Goal: Information Seeking & Learning: Learn about a topic

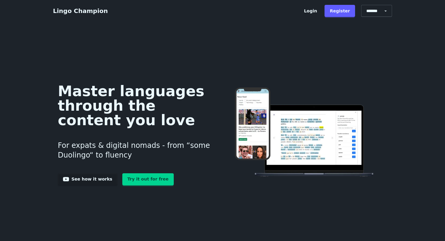
click at [133, 181] on link "Try it out for free" at bounding box center [147, 179] width 51 height 12
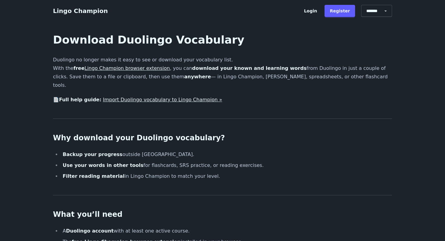
click at [137, 68] on link "Lingo Champion browser extension" at bounding box center [126, 68] width 85 height 6
click at [130, 68] on link "Lingo Champion browser extension" at bounding box center [126, 68] width 85 height 6
click at [125, 97] on link "Import Duolingo vocabulary to Lingo Champion »" at bounding box center [162, 100] width 119 height 6
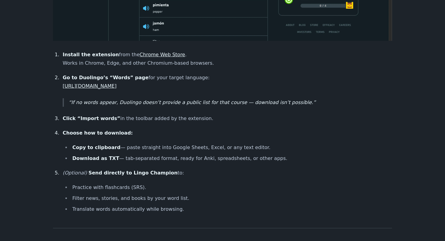
scroll to position [438, 0]
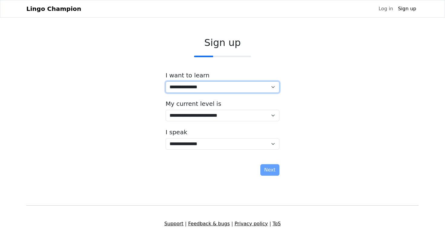
click at [204, 86] on select "**********" at bounding box center [223, 87] width 114 height 12
select select "**"
click at [166, 81] on select "**********" at bounding box center [223, 87] width 114 height 12
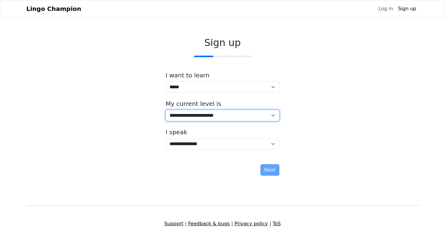
click at [203, 117] on select "**********" at bounding box center [223, 116] width 114 height 12
select select "*"
click at [166, 110] on select "**********" at bounding box center [223, 116] width 114 height 12
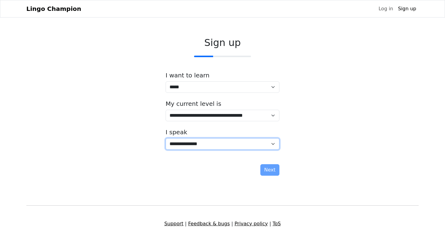
click at [209, 142] on select "**********" at bounding box center [223, 144] width 114 height 12
select select "**"
click at [166, 138] on select "**********" at bounding box center [223, 144] width 114 height 12
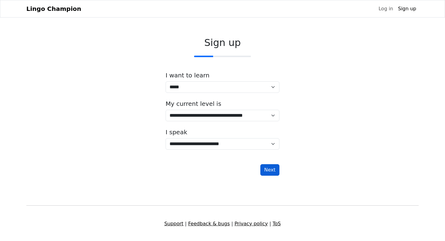
click at [271, 171] on button "Next" at bounding box center [269, 170] width 19 height 12
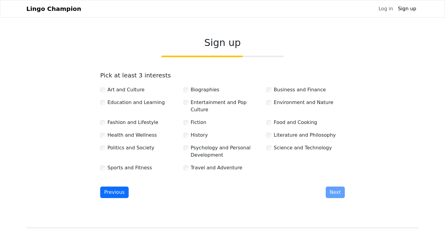
click at [295, 90] on label "Business and Finance" at bounding box center [300, 89] width 52 height 7
click at [135, 164] on label "Sports and Fitness" at bounding box center [129, 167] width 44 height 7
click at [216, 103] on label "Entertainment and Pop Culture" at bounding box center [226, 106] width 71 height 15
click at [338, 187] on button "Next" at bounding box center [335, 193] width 19 height 12
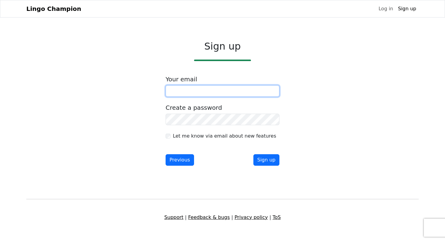
click at [226, 95] on input "email" at bounding box center [223, 91] width 114 height 12
type input "**********"
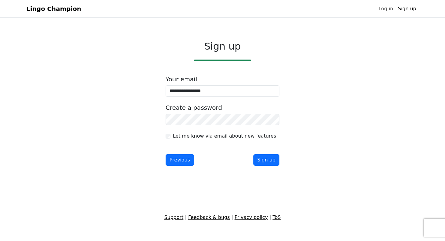
click at [184, 137] on label "Let me know via email about new features" at bounding box center [224, 136] width 103 height 7
click at [267, 159] on button "Sign up" at bounding box center [266, 160] width 26 height 12
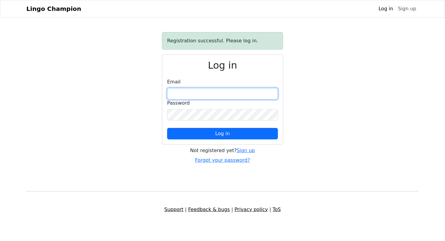
click at [245, 92] on input "email" at bounding box center [222, 94] width 111 height 12
type input "**********"
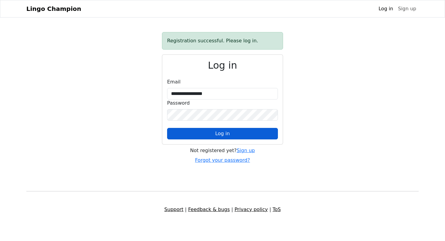
click at [241, 134] on button "Log in" at bounding box center [222, 134] width 111 height 12
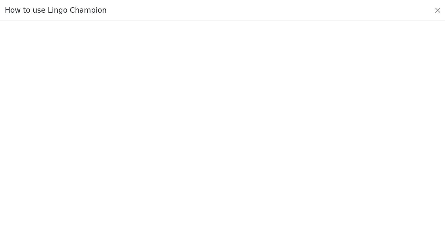
scroll to position [34, 0]
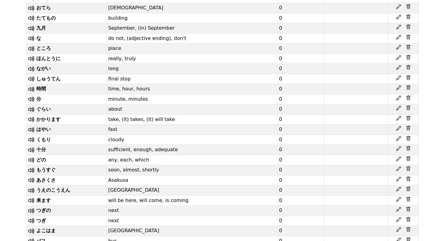
scroll to position [1240, 0]
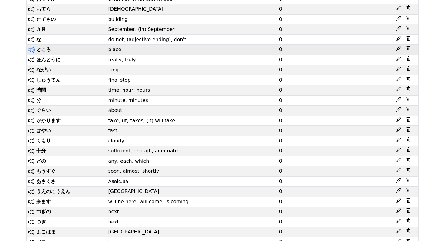
click at [29, 52] on icon at bounding box center [30, 50] width 5 height 5
click at [31, 54] on icon at bounding box center [32, 50] width 8 height 8
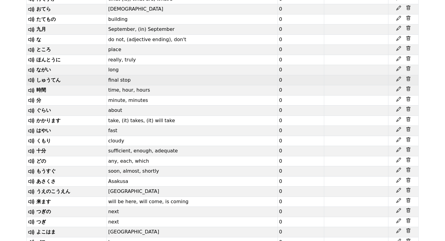
scroll to position [1538, 0]
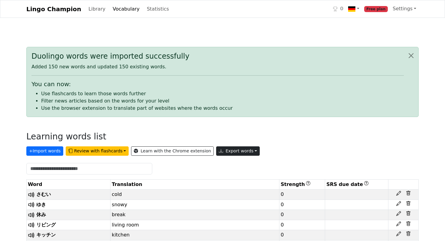
click at [221, 153] on button "Export words" at bounding box center [238, 150] width 44 height 9
click at [287, 145] on div "+ Import words Review with flashcards Learn with the Chrome extension Export wo…" at bounding box center [222, 150] width 392 height 12
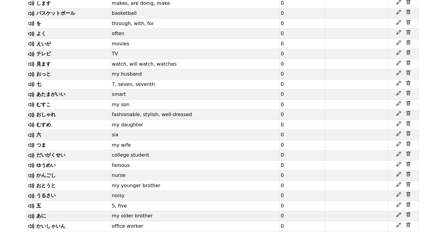
scroll to position [3117, 0]
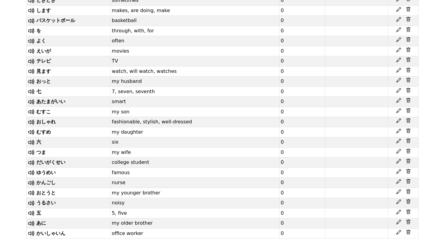
scroll to position [3117, 0]
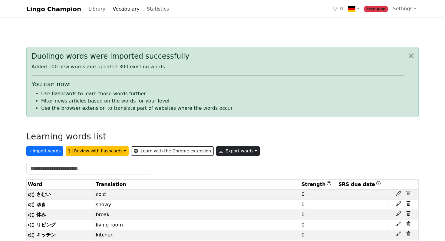
click at [226, 150] on button "Export words" at bounding box center [238, 150] width 44 height 9
click at [233, 163] on link "Copy to clipboard" at bounding box center [251, 164] width 71 height 10
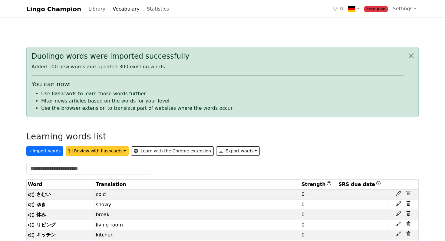
click at [94, 152] on button "Review with flashcards" at bounding box center [97, 150] width 63 height 9
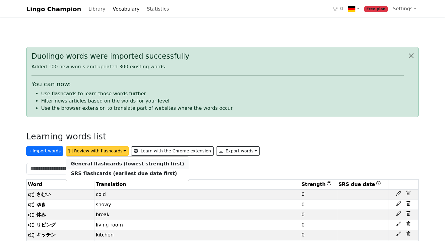
click at [99, 161] on link "General flashcards (lowest strength first)" at bounding box center [127, 164] width 123 height 10
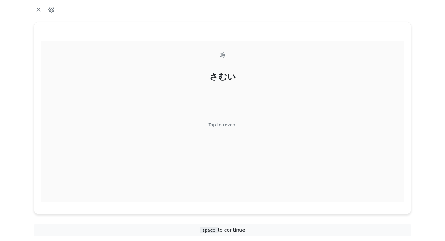
click at [215, 81] on div "さむい" at bounding box center [222, 77] width 26 height 13
click at [283, 69] on div "があります Tap to reveal" at bounding box center [222, 125] width 363 height 169
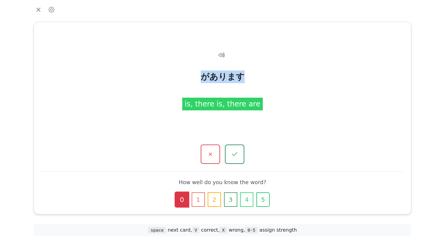
drag, startPoint x: 196, startPoint y: 77, endPoint x: 263, endPoint y: 77, distance: 67.5
click at [263, 77] on div "があります is, there is, there are" at bounding box center [222, 125] width 363 height 169
copy div "があります"
click at [234, 106] on div "is, there is, there are" at bounding box center [222, 104] width 81 height 13
click at [234, 146] on button "button" at bounding box center [234, 154] width 20 height 20
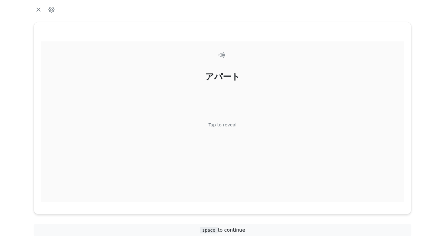
click at [230, 134] on div "アパート Tap to reveal" at bounding box center [222, 125] width 363 height 169
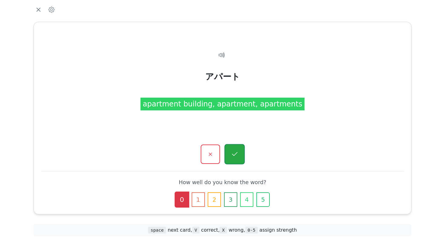
click at [234, 156] on icon "button" at bounding box center [235, 155] width 8 height 8
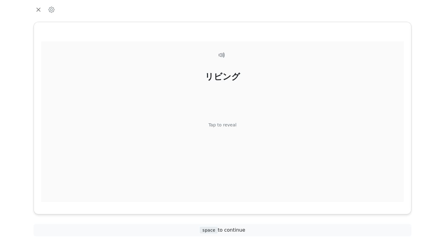
click at [228, 131] on div "リビング Tap to reveal" at bounding box center [222, 125] width 363 height 169
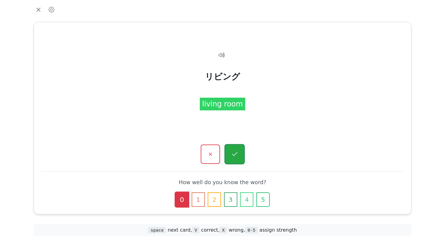
click at [234, 149] on button "button" at bounding box center [234, 154] width 20 height 20
click at [235, 150] on button "button" at bounding box center [234, 154] width 20 height 20
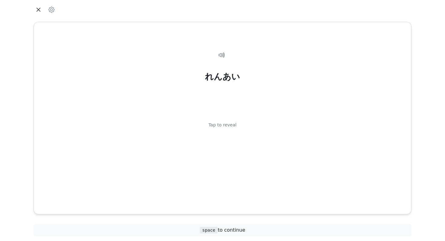
click at [36, 8] on icon "button" at bounding box center [38, 9] width 9 height 9
